Goal: Transaction & Acquisition: Purchase product/service

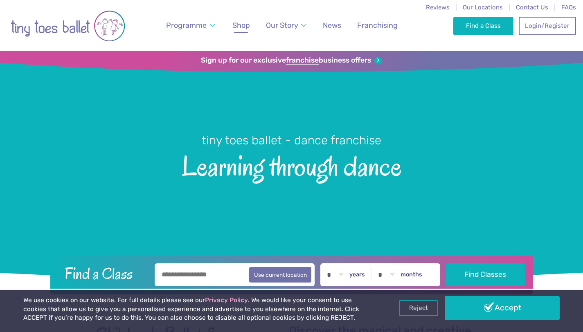
click at [240, 24] on span "Shop" at bounding box center [242, 25] width 18 height 9
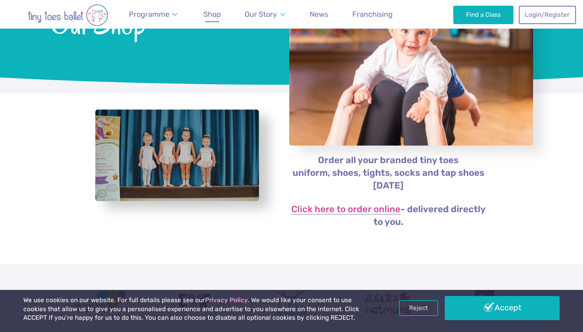
scroll to position [92, 0]
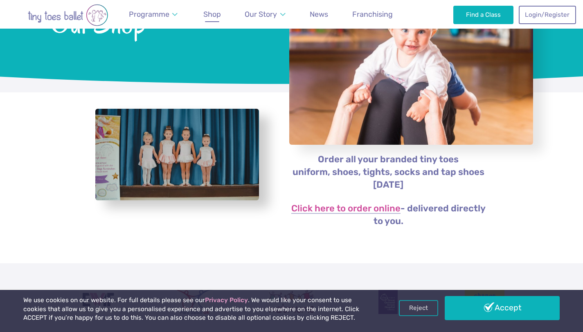
click at [181, 130] on img "View full-size image" at bounding box center [177, 155] width 164 height 92
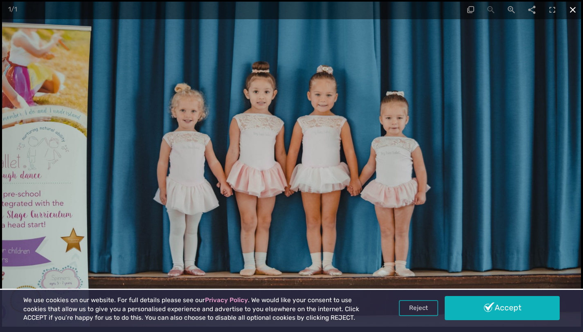
click at [573, 14] on span at bounding box center [573, 9] width 20 height 19
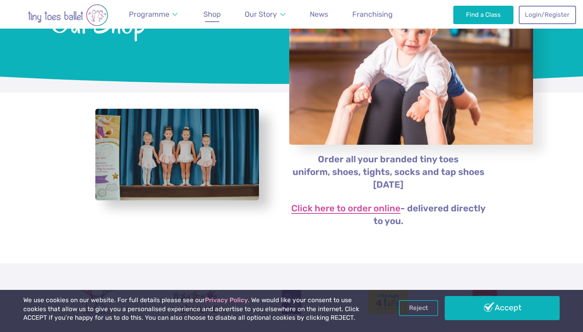
click at [352, 212] on link "Click here to order online" at bounding box center [345, 209] width 109 height 10
